Goal: Task Accomplishment & Management: Use online tool/utility

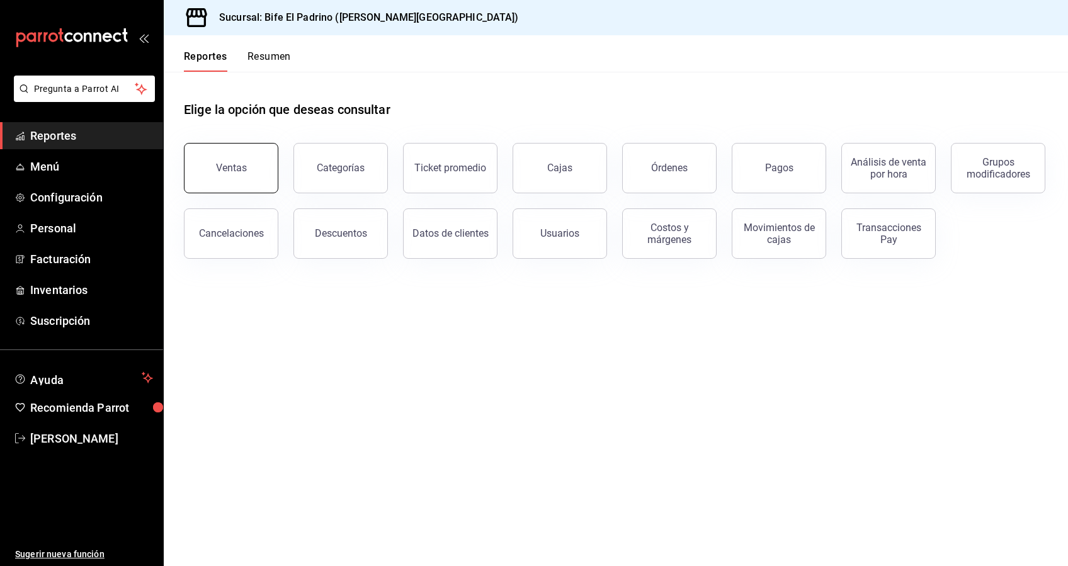
click at [263, 179] on button "Ventas" at bounding box center [231, 168] width 94 height 50
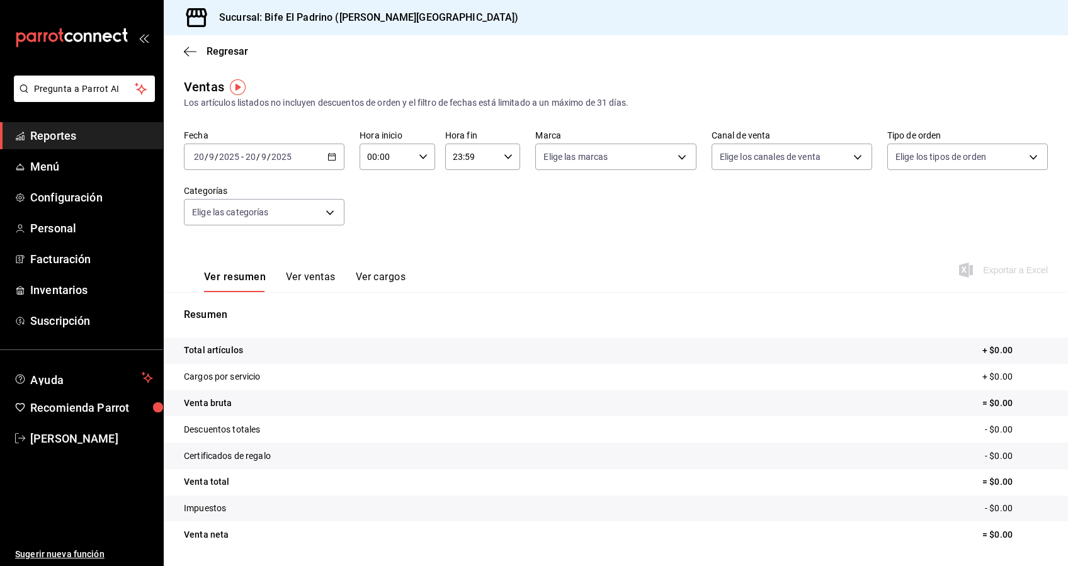
click at [327, 162] on div "[DATE] [DATE] - [DATE] [DATE]" at bounding box center [264, 157] width 161 height 26
click at [249, 312] on span "Rango de fechas" at bounding box center [244, 308] width 98 height 13
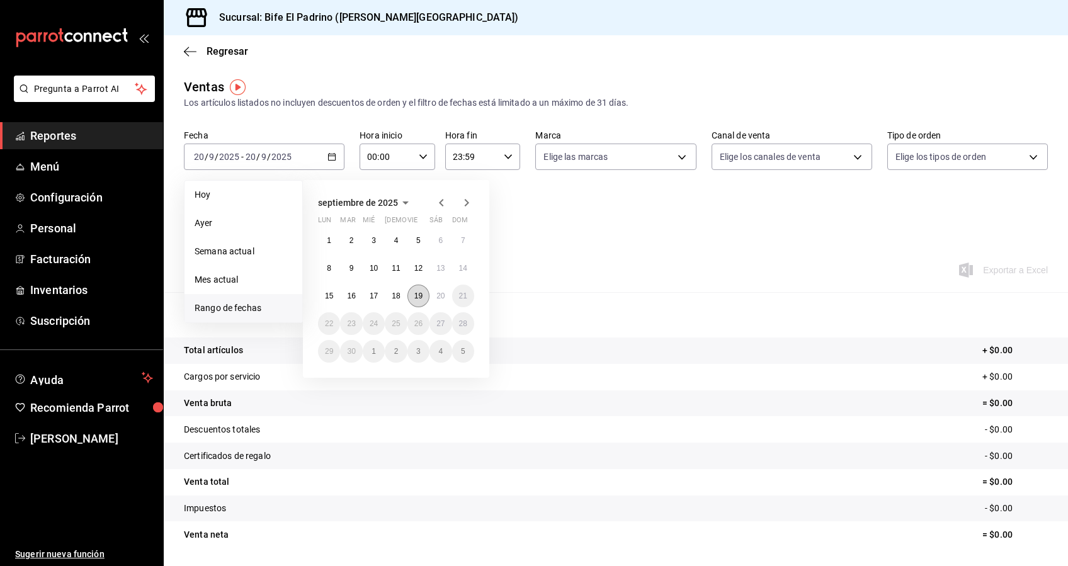
click at [412, 292] on button "19" at bounding box center [418, 296] width 22 height 23
click at [441, 301] on button "20" at bounding box center [440, 296] width 22 height 23
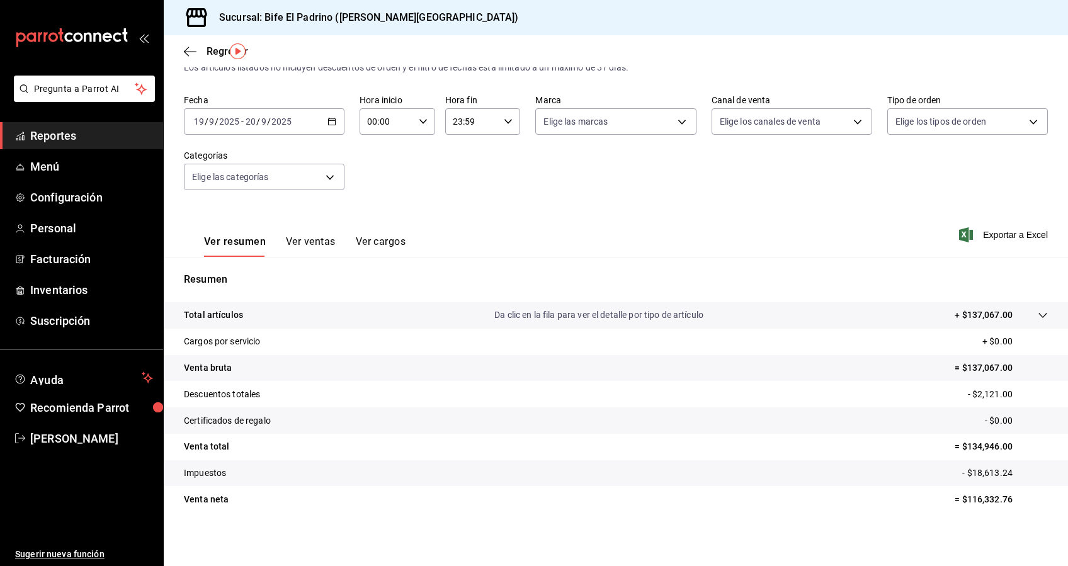
scroll to position [38, 0]
click at [504, 123] on icon "button" at bounding box center [508, 119] width 9 height 9
click at [554, 201] on div at bounding box center [534, 283] width 1068 height 566
click at [328, 116] on \(Stroke\) "button" at bounding box center [332, 119] width 8 height 7
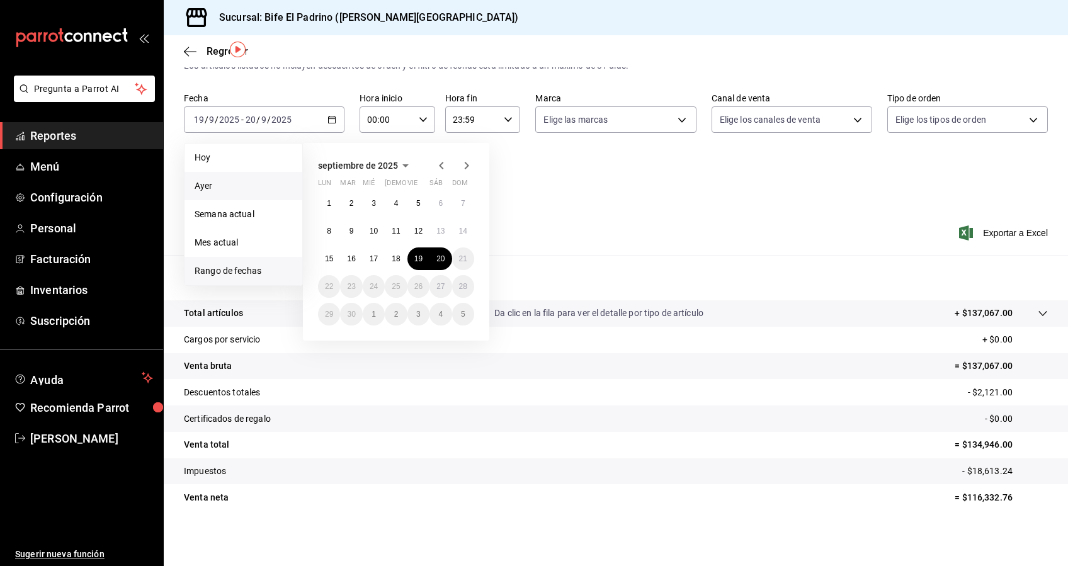
click at [225, 181] on span "Ayer" at bounding box center [244, 185] width 98 height 13
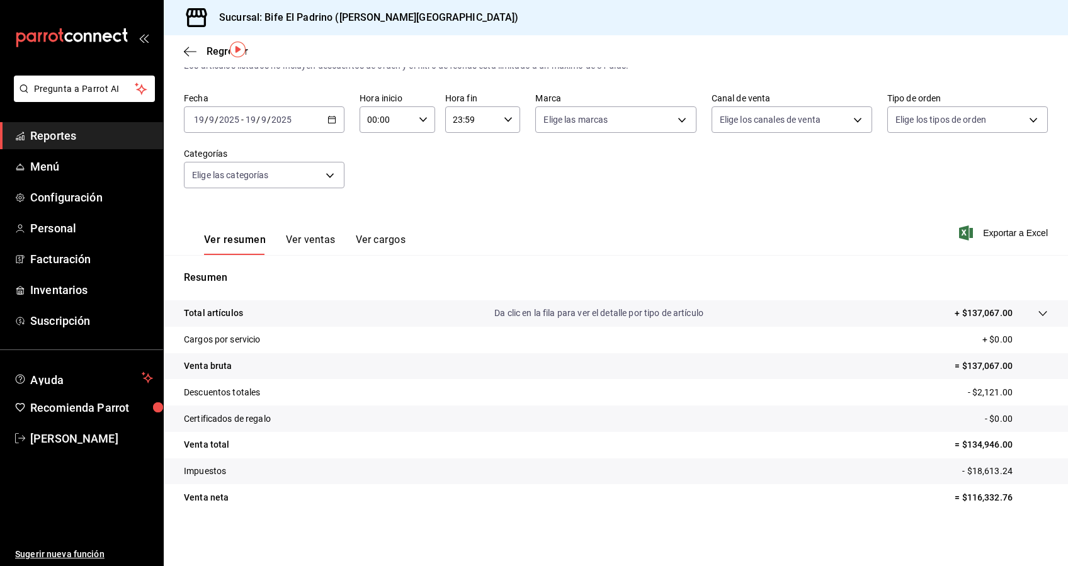
click at [504, 119] on \(Stroke\) "button" at bounding box center [508, 119] width 8 height 4
click at [458, 147] on span "19" at bounding box center [459, 151] width 17 height 10
click at [496, 149] on span "00" at bounding box center [496, 151] width 17 height 10
click at [732, 178] on div at bounding box center [534, 283] width 1068 height 566
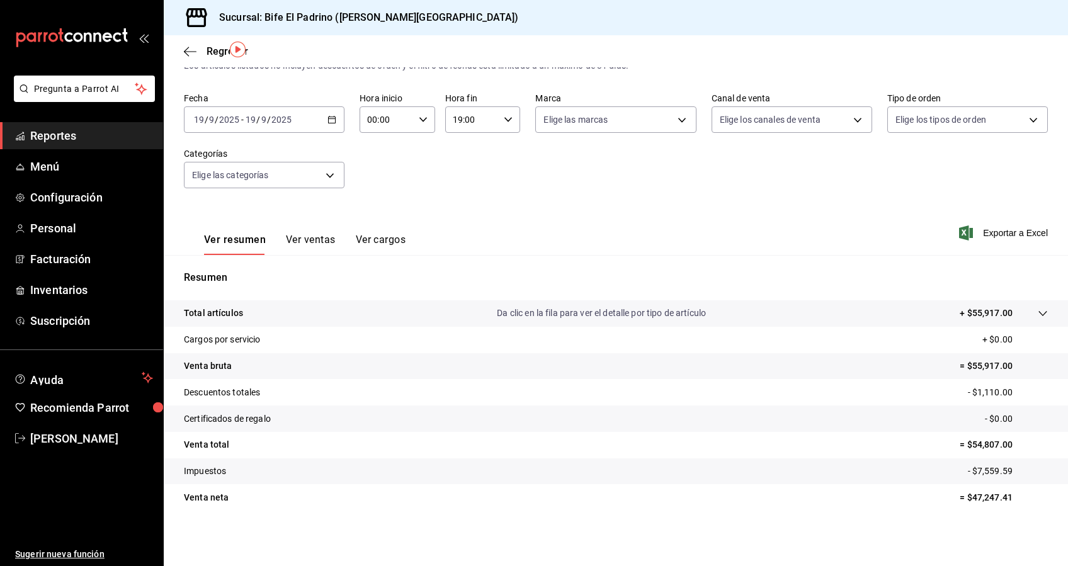
click at [504, 123] on icon "button" at bounding box center [508, 119] width 9 height 9
click at [458, 222] on span "23" at bounding box center [459, 222] width 17 height 10
click at [494, 212] on button "59" at bounding box center [496, 221] width 32 height 25
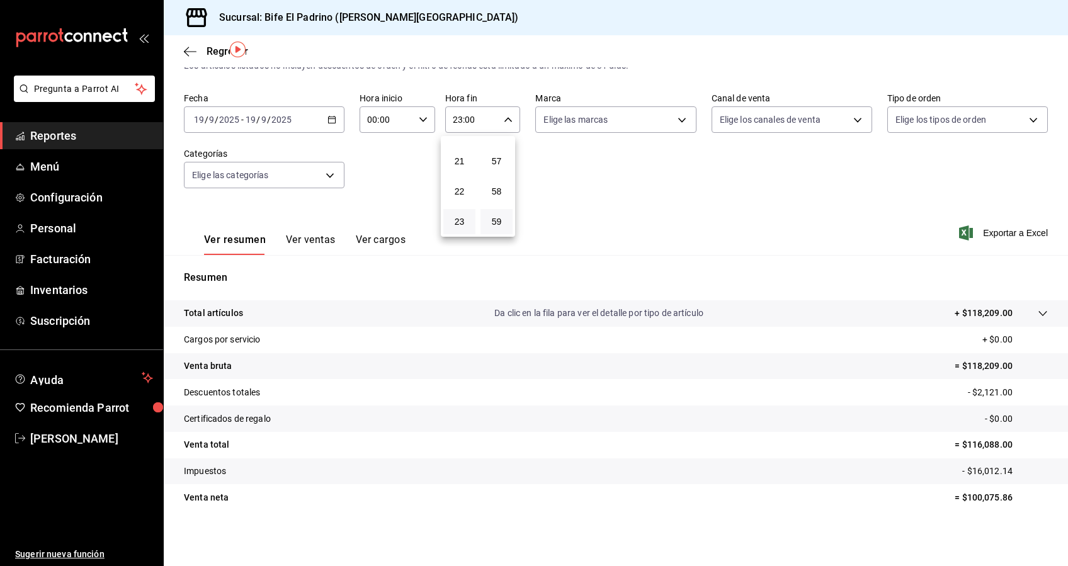
type input "23:59"
click at [322, 178] on div at bounding box center [534, 283] width 1068 height 566
click at [322, 178] on body "Pregunta a Parrot AI Reportes Menú Configuración Personal Facturación Inventari…" at bounding box center [534, 283] width 1068 height 566
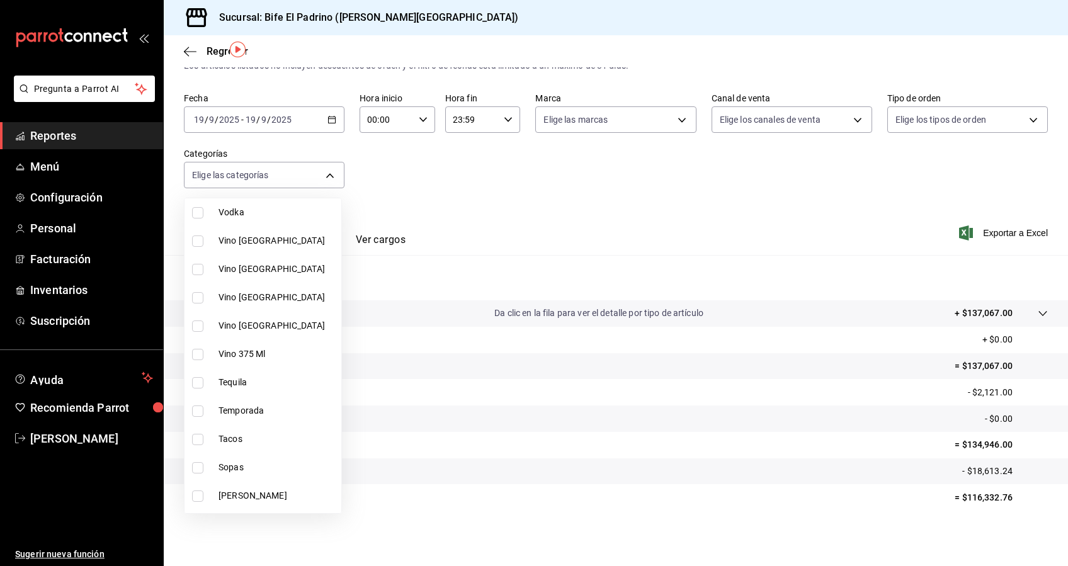
scroll to position [443, 0]
click at [201, 405] on input "checkbox" at bounding box center [197, 409] width 11 height 11
checkbox input "true"
type input "96218917-14a3-4871-9c4a-14e56178e4a9"
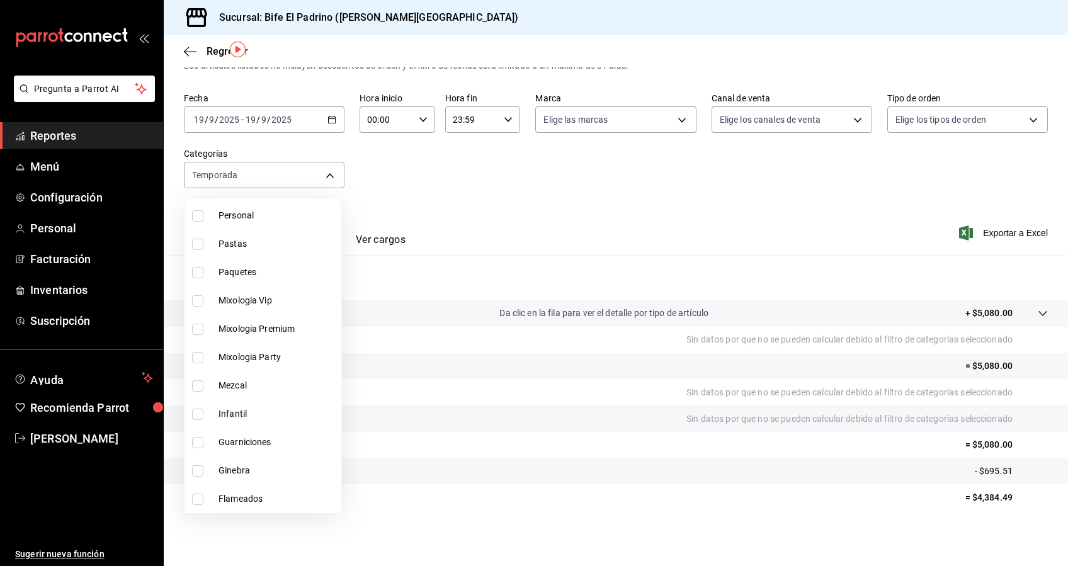
scroll to position [797, 0]
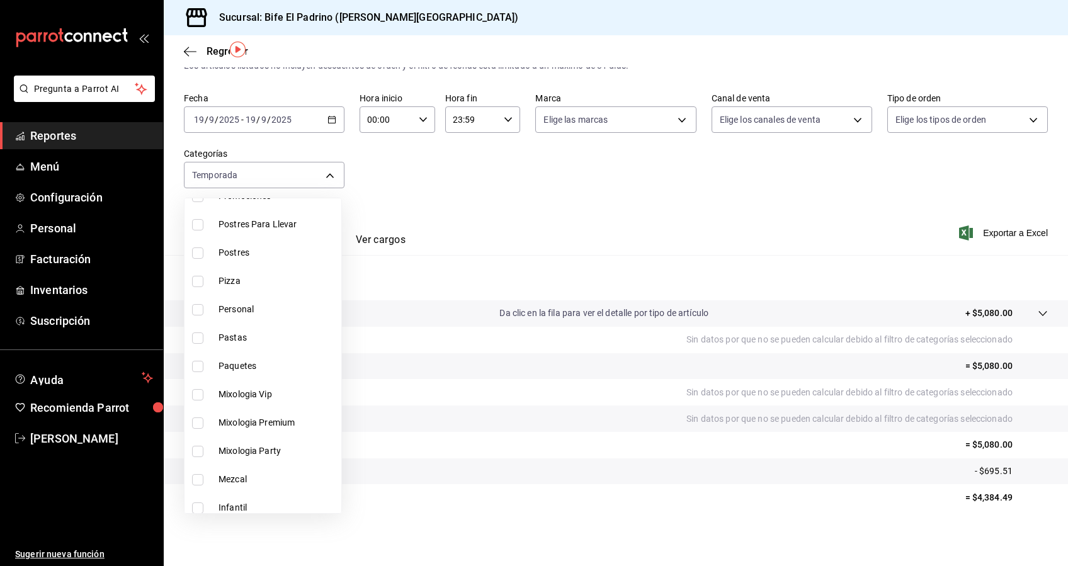
click at [194, 364] on input "checkbox" at bounding box center [197, 366] width 11 height 11
checkbox input "true"
type input "96218917-14a3-4871-9c4a-14e56178e4a9,03c177af-a5e8-4afb-9c96-a7abb0e0f4bf"
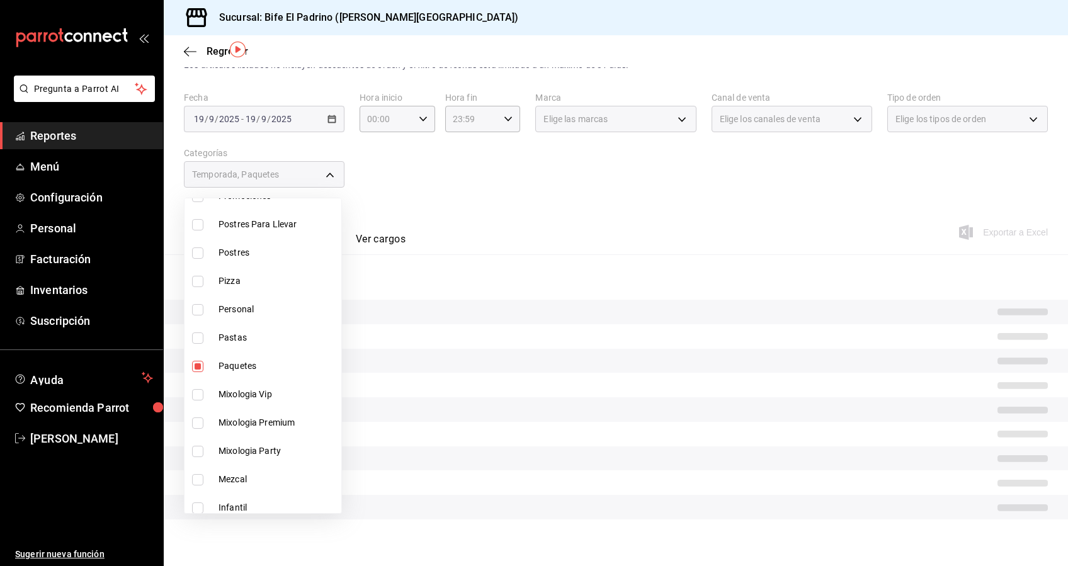
click at [572, 192] on div at bounding box center [534, 283] width 1068 height 566
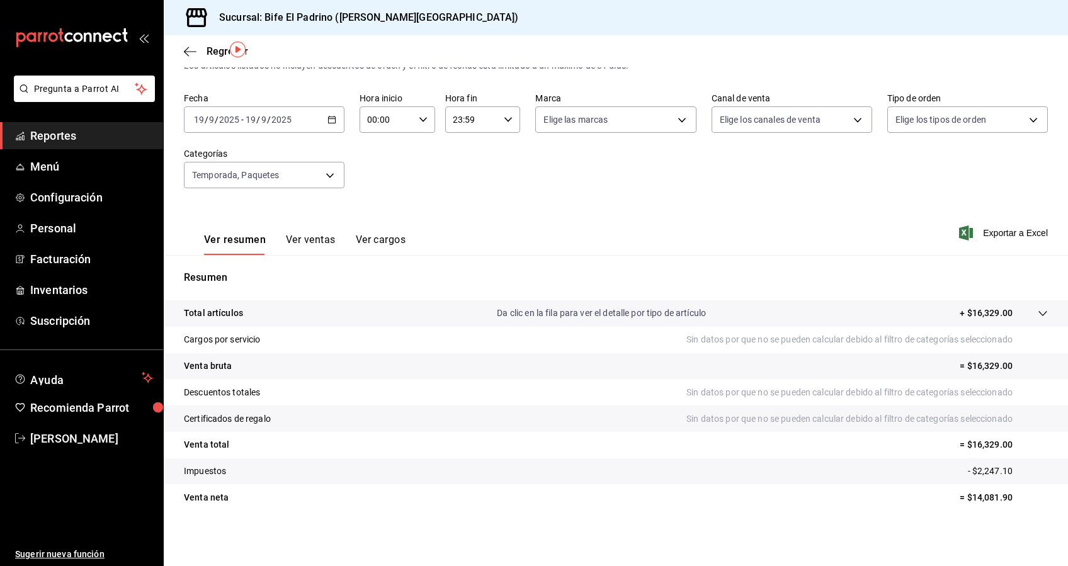
click at [327, 238] on button "Ver ventas" at bounding box center [311, 244] width 50 height 21
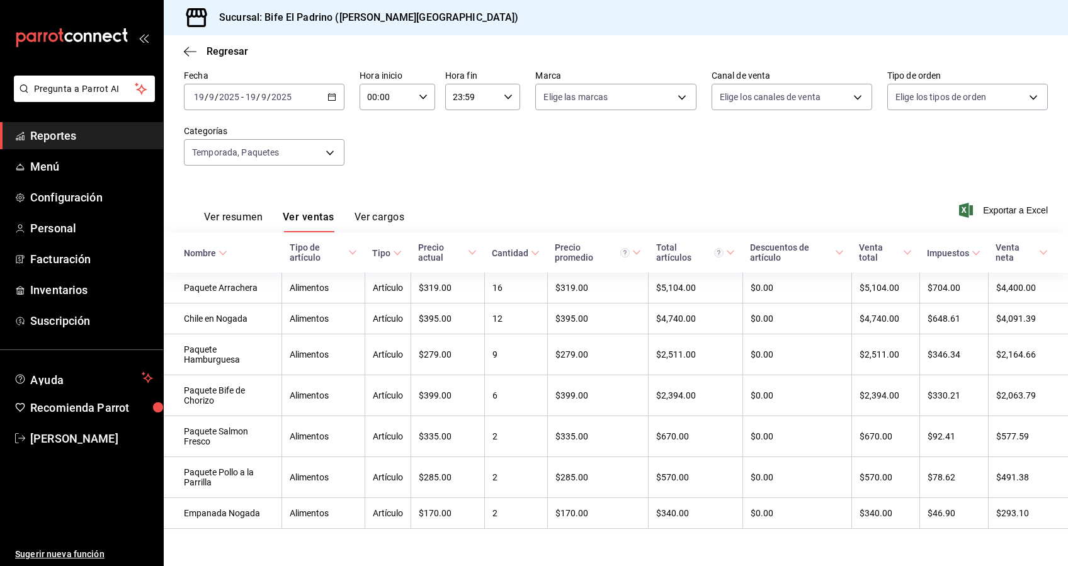
scroll to position [58, 0]
click at [89, 439] on span "[PERSON_NAME]" at bounding box center [91, 438] width 123 height 17
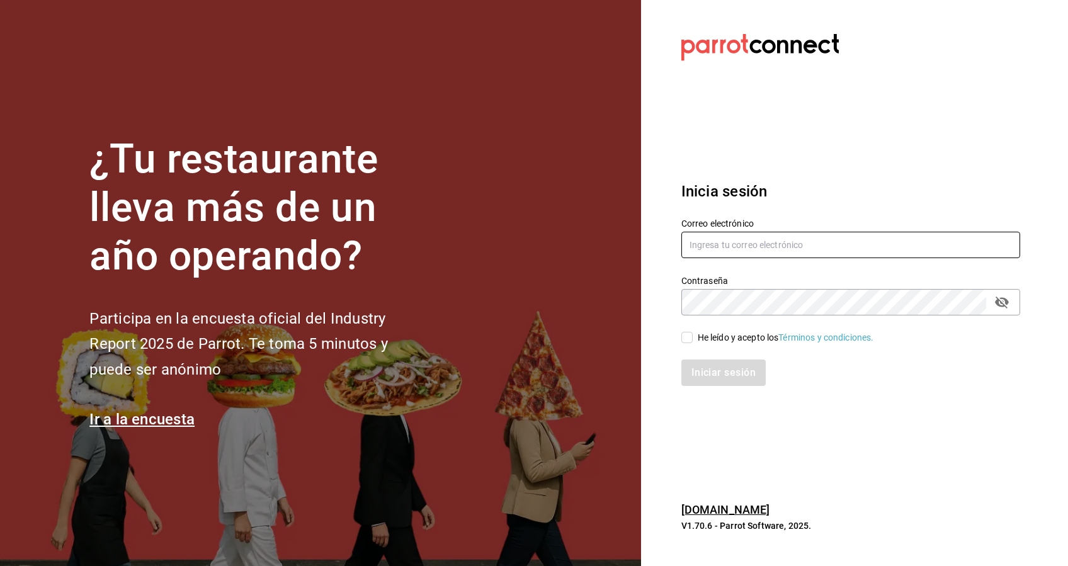
type input "[EMAIL_ADDRESS][DOMAIN_NAME]"
